Goal: Task Accomplishment & Management: Complete application form

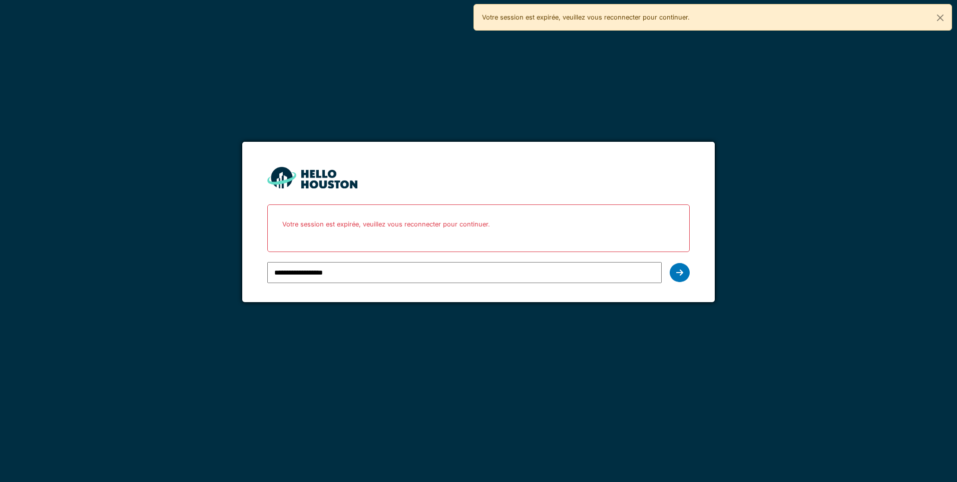
type input "**********"
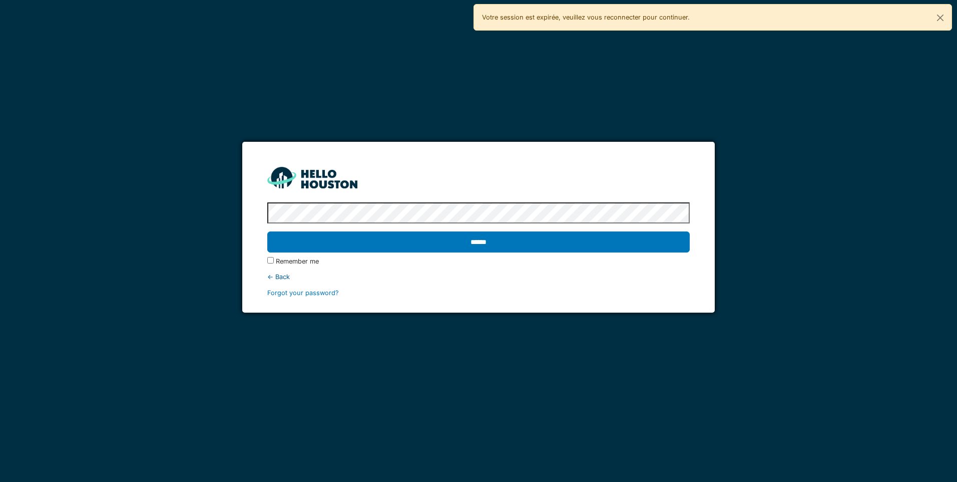
click at [267, 231] on input "******" at bounding box center [478, 241] width 422 height 21
